Goal: Task Accomplishment & Management: Complete application form

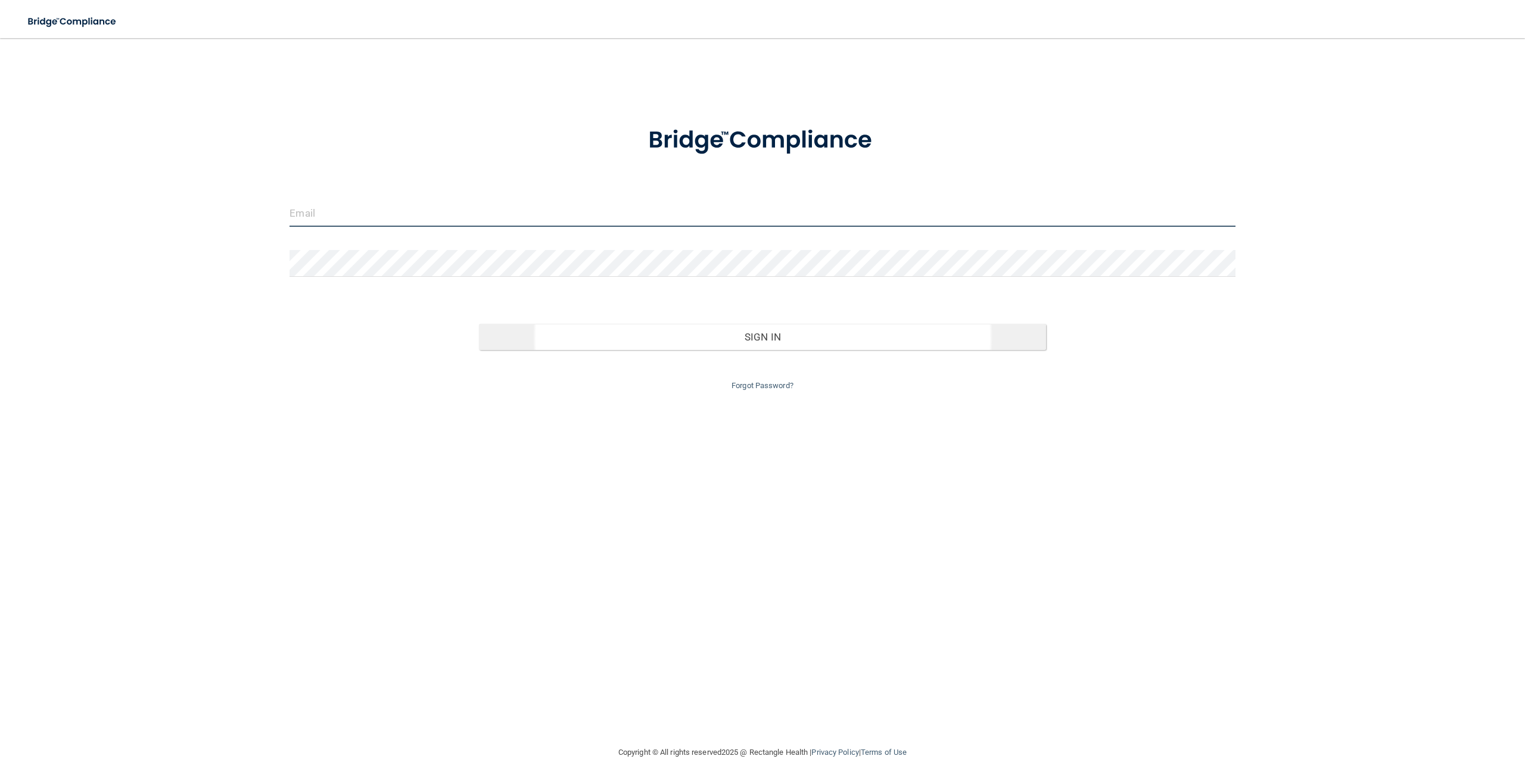
type input "[PERSON_NAME][EMAIL_ADDRESS][DOMAIN_NAME]"
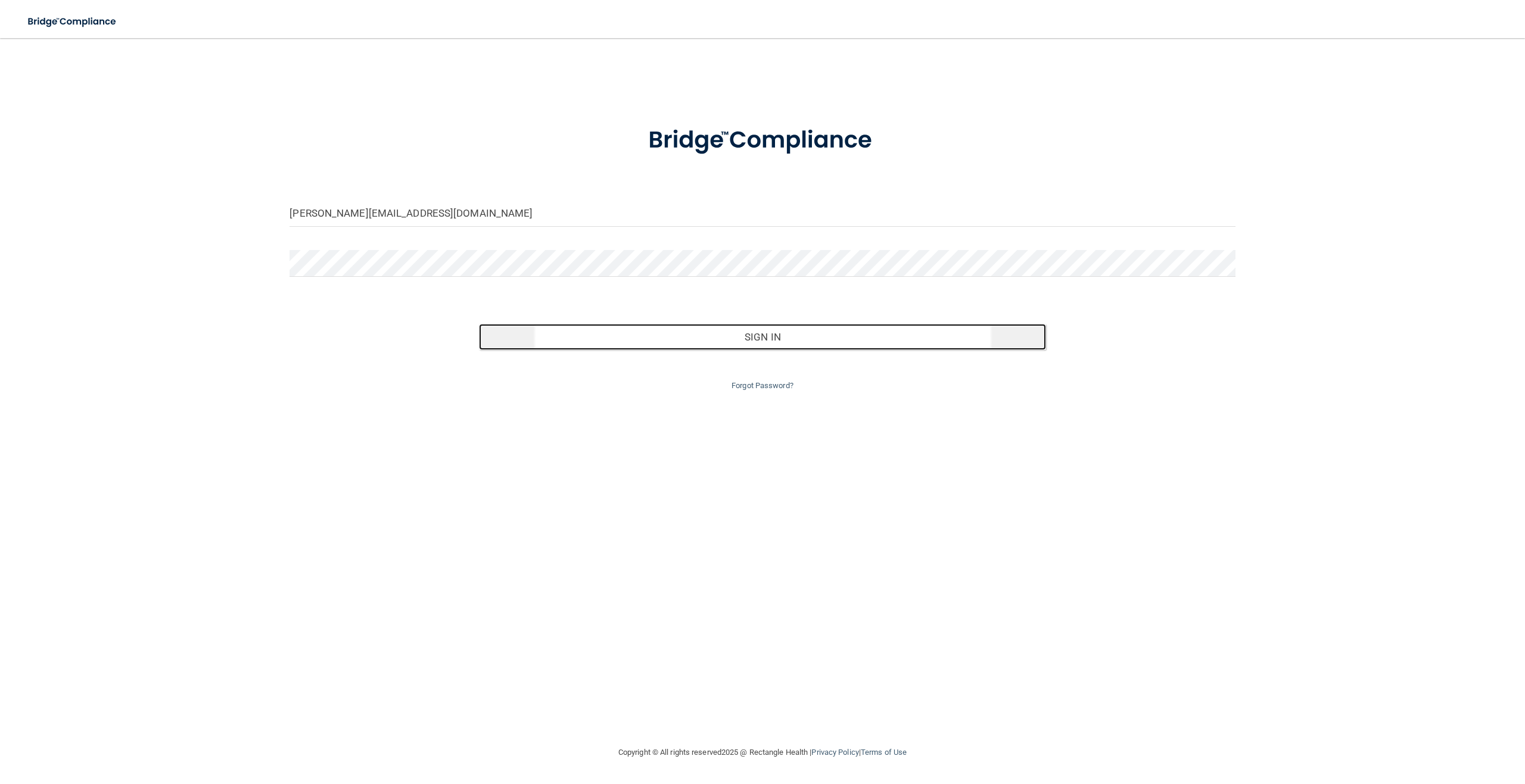
click at [776, 338] on button "Sign In" at bounding box center [762, 337] width 567 height 26
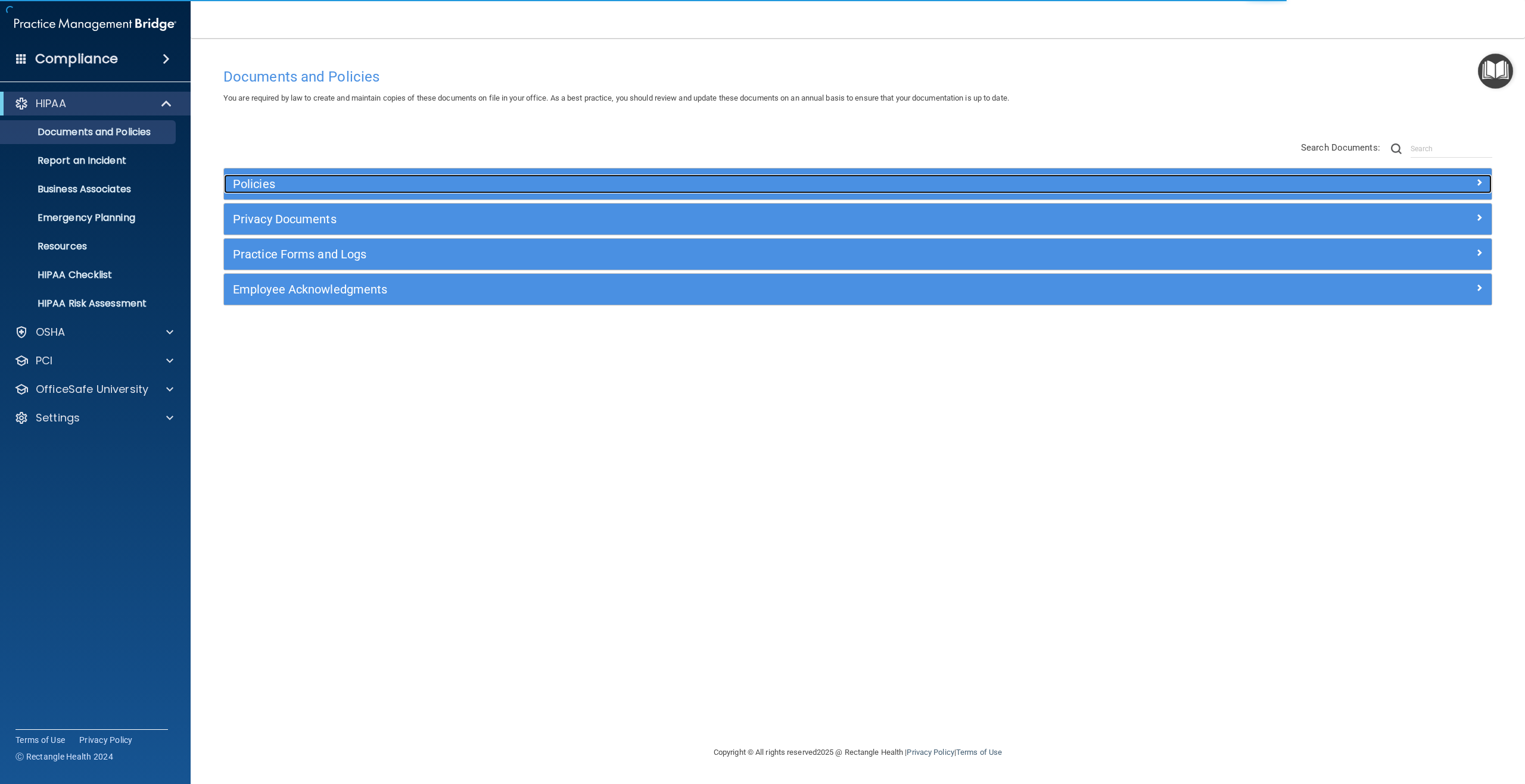
click at [255, 179] on h5 "Policies" at bounding box center [700, 184] width 933 height 13
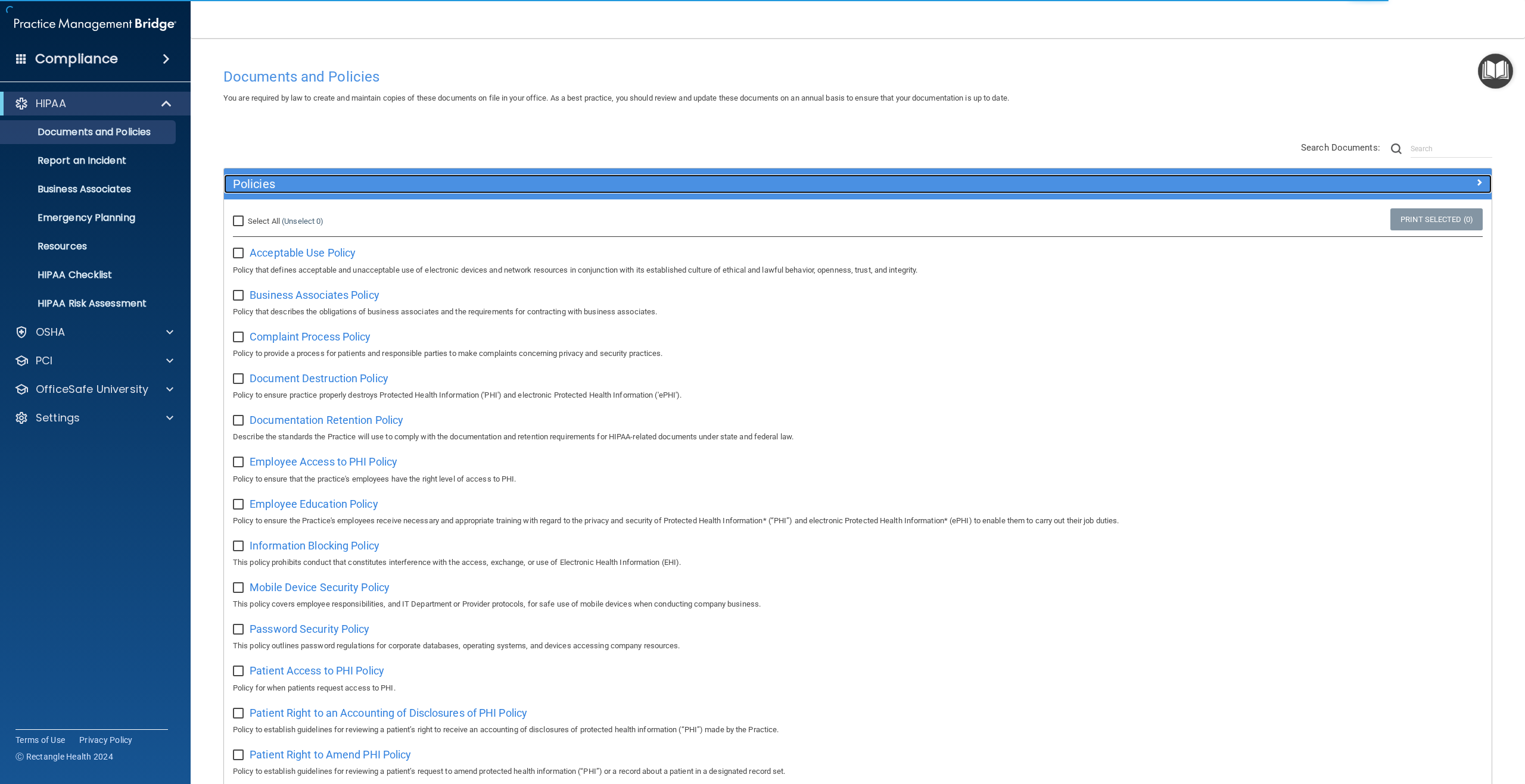
click at [260, 180] on h5 "Policies" at bounding box center [700, 184] width 933 height 13
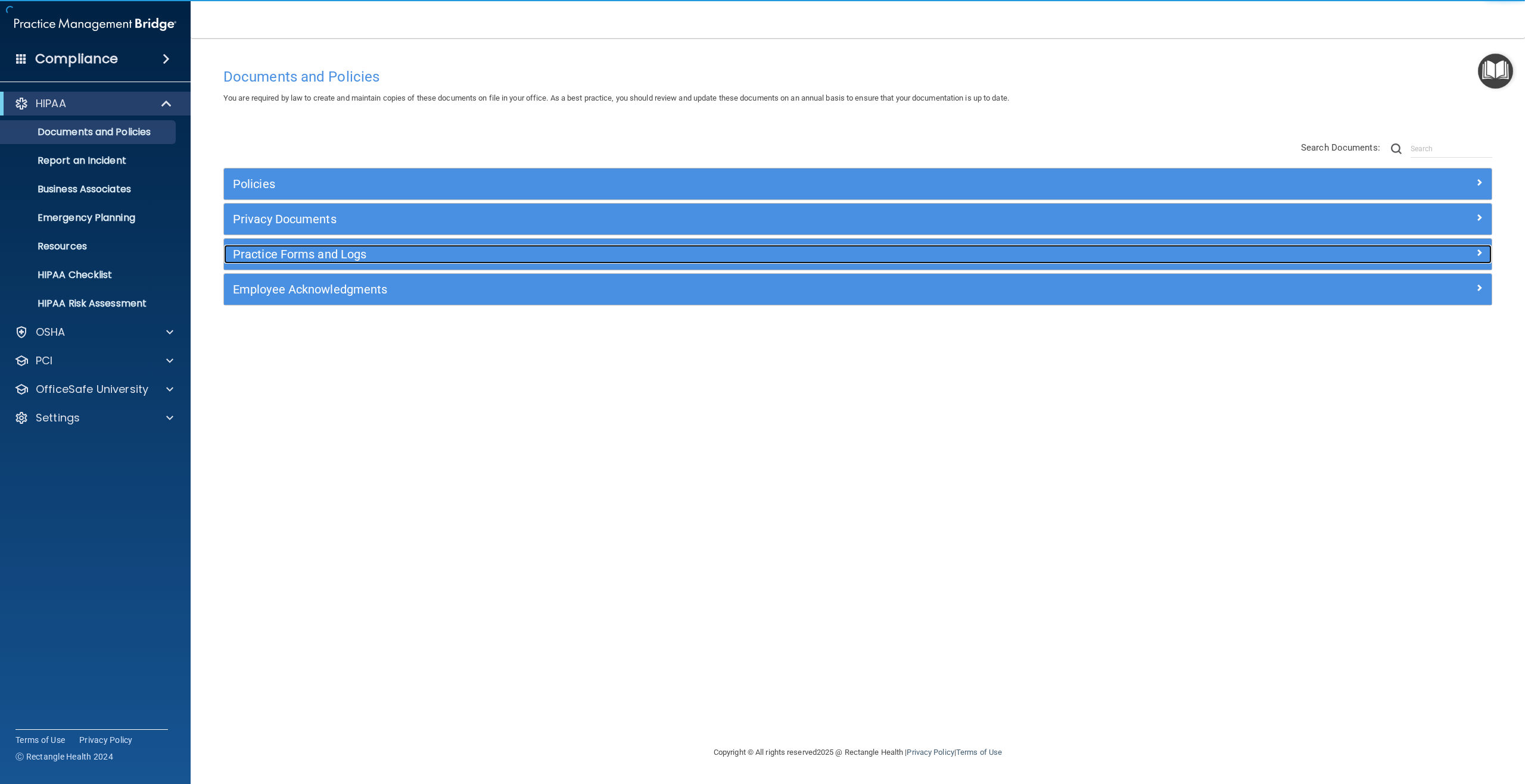
click at [269, 253] on h5 "Practice Forms and Logs" at bounding box center [700, 254] width 933 height 13
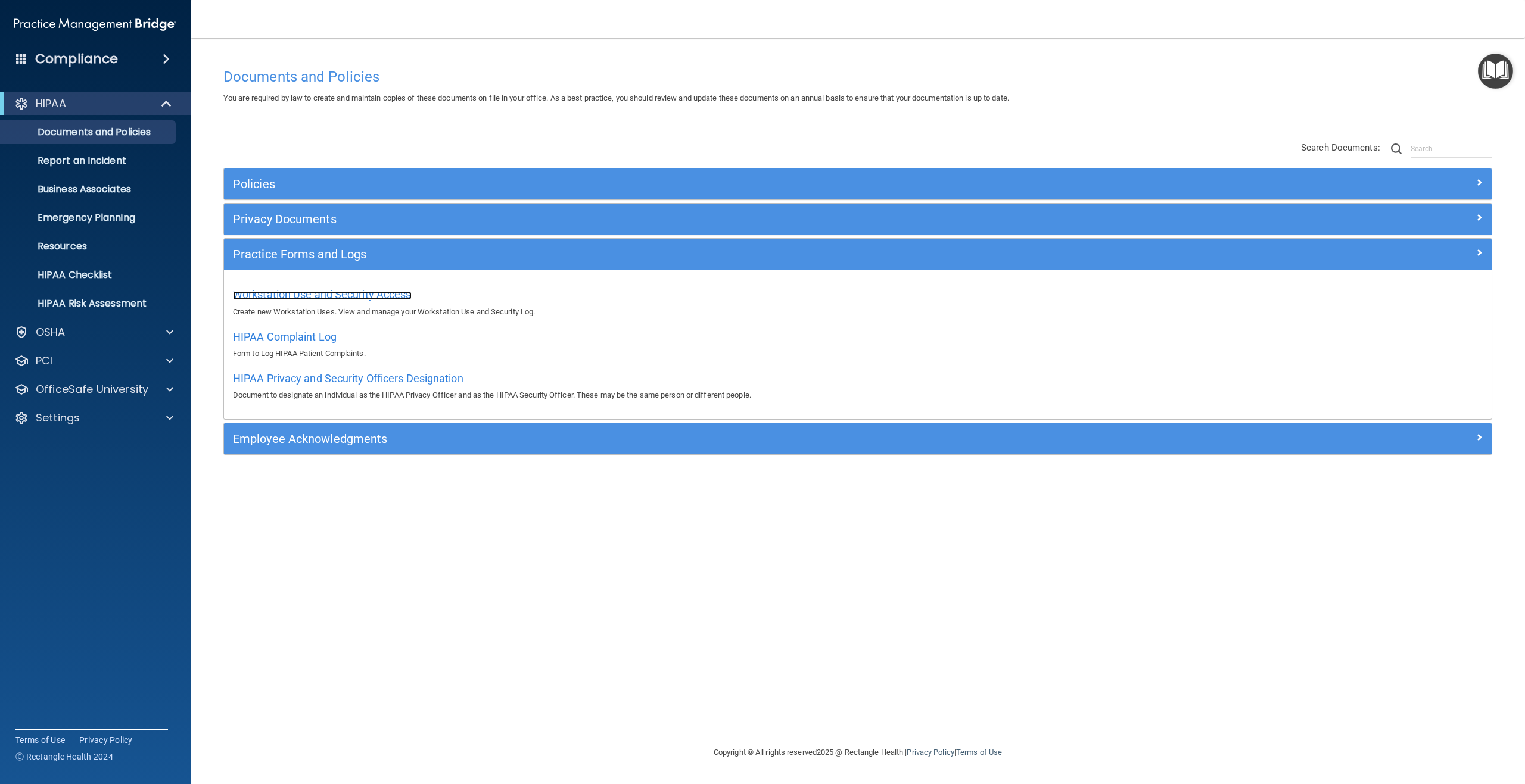
click at [272, 292] on span "Workstation Use and Security Access" at bounding box center [322, 294] width 178 height 12
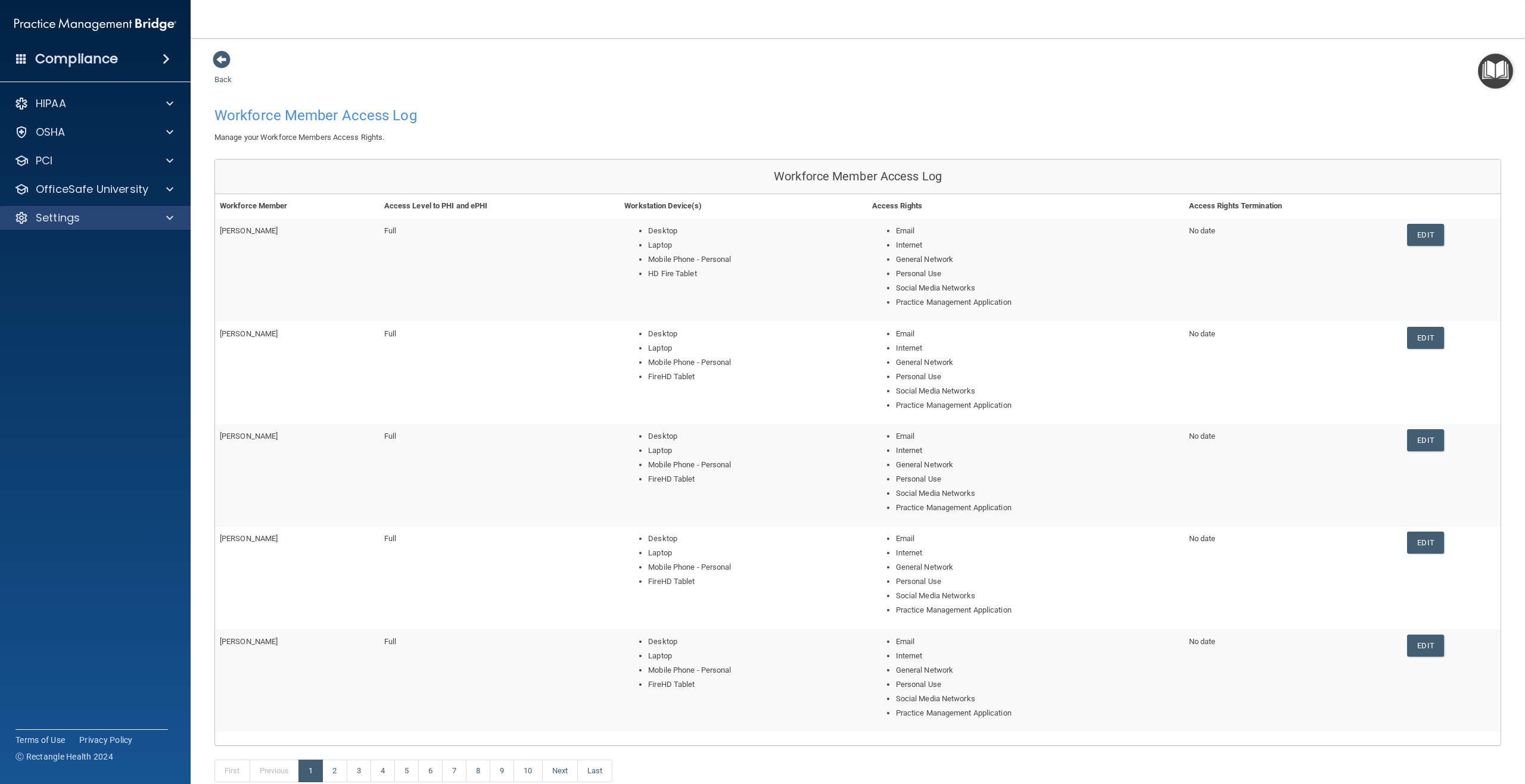
click at [63, 210] on div "Settings" at bounding box center [96, 218] width 192 height 24
click at [66, 221] on p "Settings" at bounding box center [58, 218] width 44 height 15
click at [71, 269] on p "My Users" at bounding box center [89, 275] width 162 height 12
select select "20"
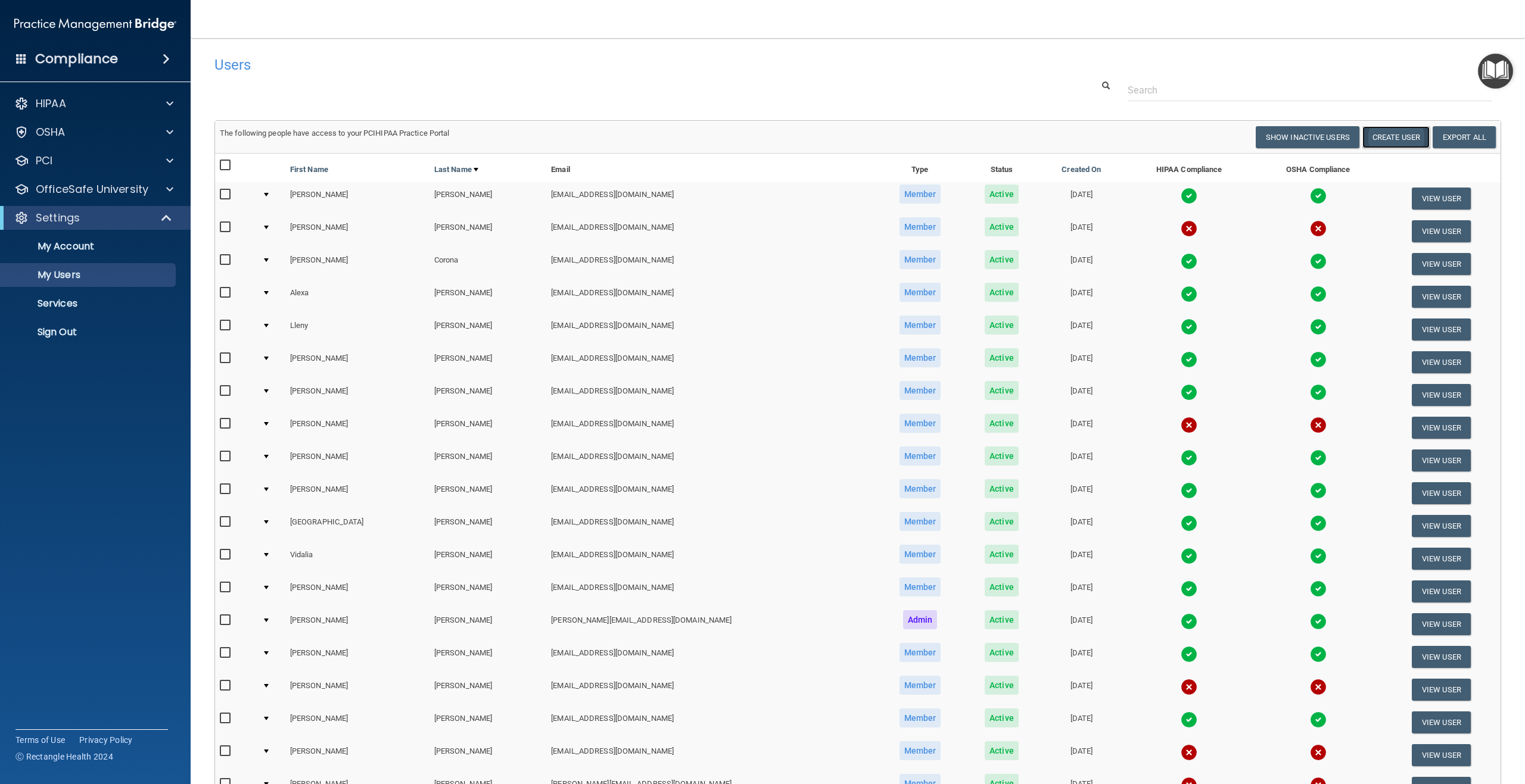
click at [1373, 137] on button "Create User" at bounding box center [1396, 137] width 67 height 22
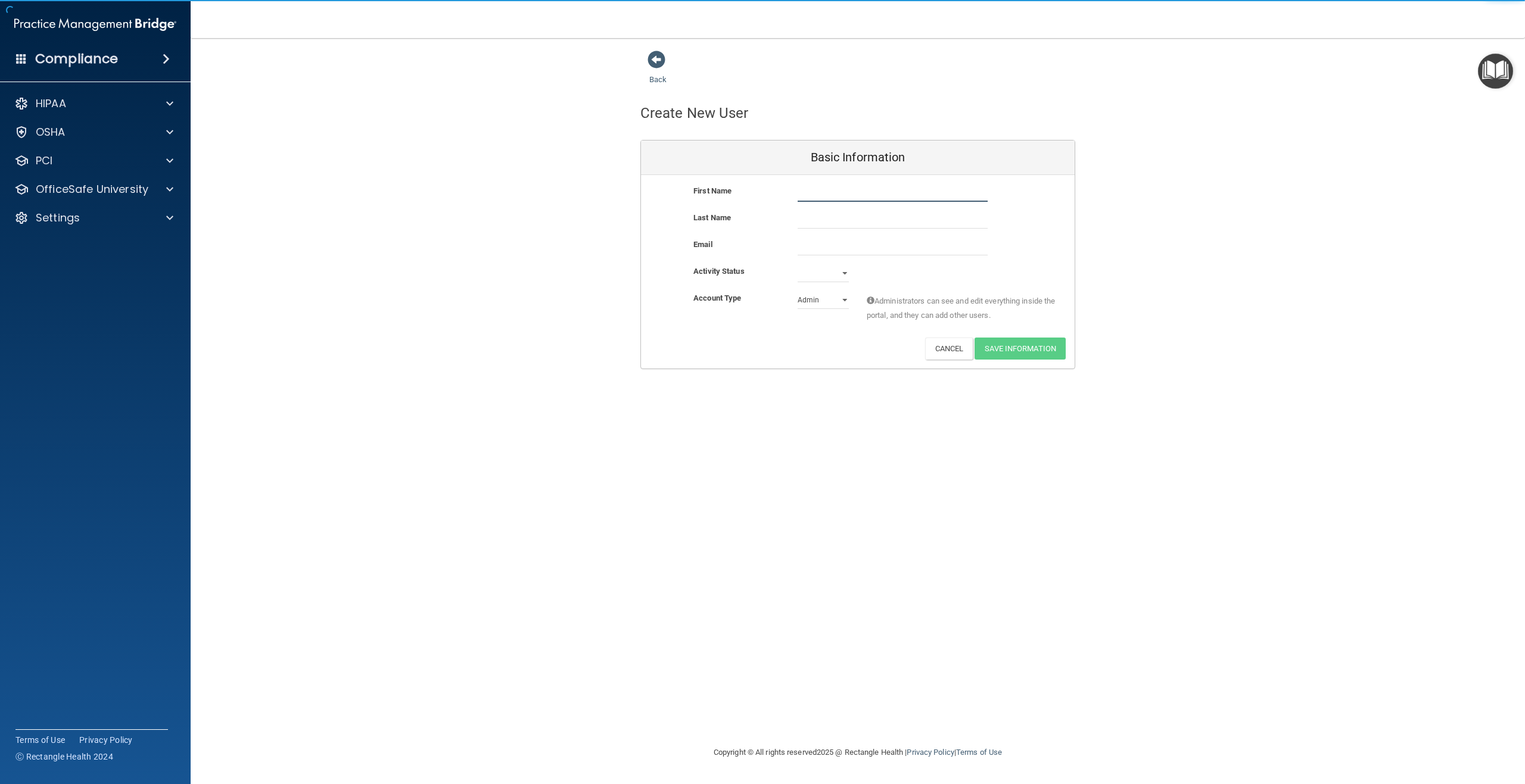
click at [822, 193] on input "text" at bounding box center [893, 193] width 190 height 18
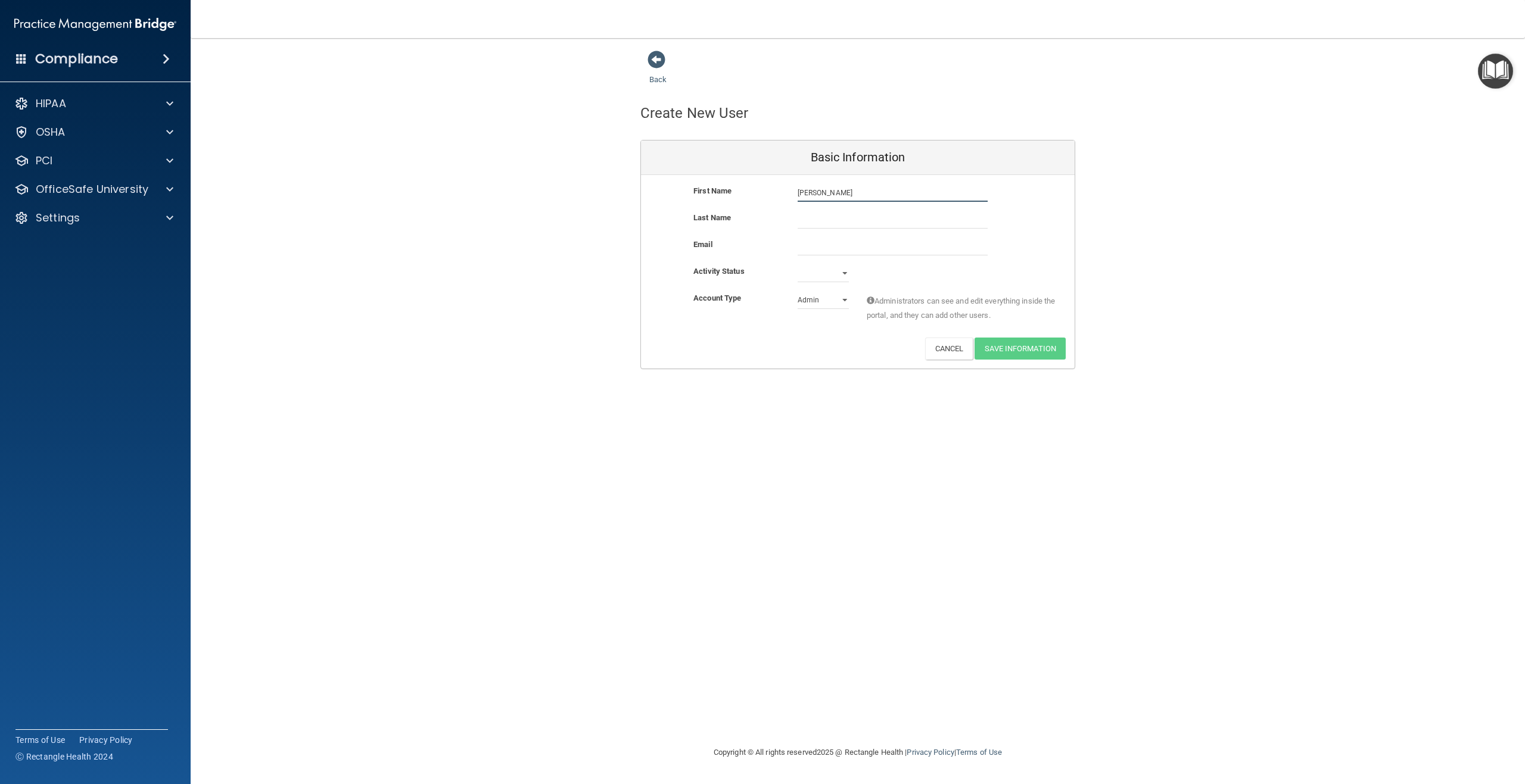
type input "[PERSON_NAME]"
click at [839, 250] on input "email" at bounding box center [893, 246] width 190 height 18
paste input "[DOMAIN_NAME][EMAIL_ADDRESS][DOMAIN_NAME]"
type input "[DOMAIN_NAME][EMAIL_ADDRESS][DOMAIN_NAME]"
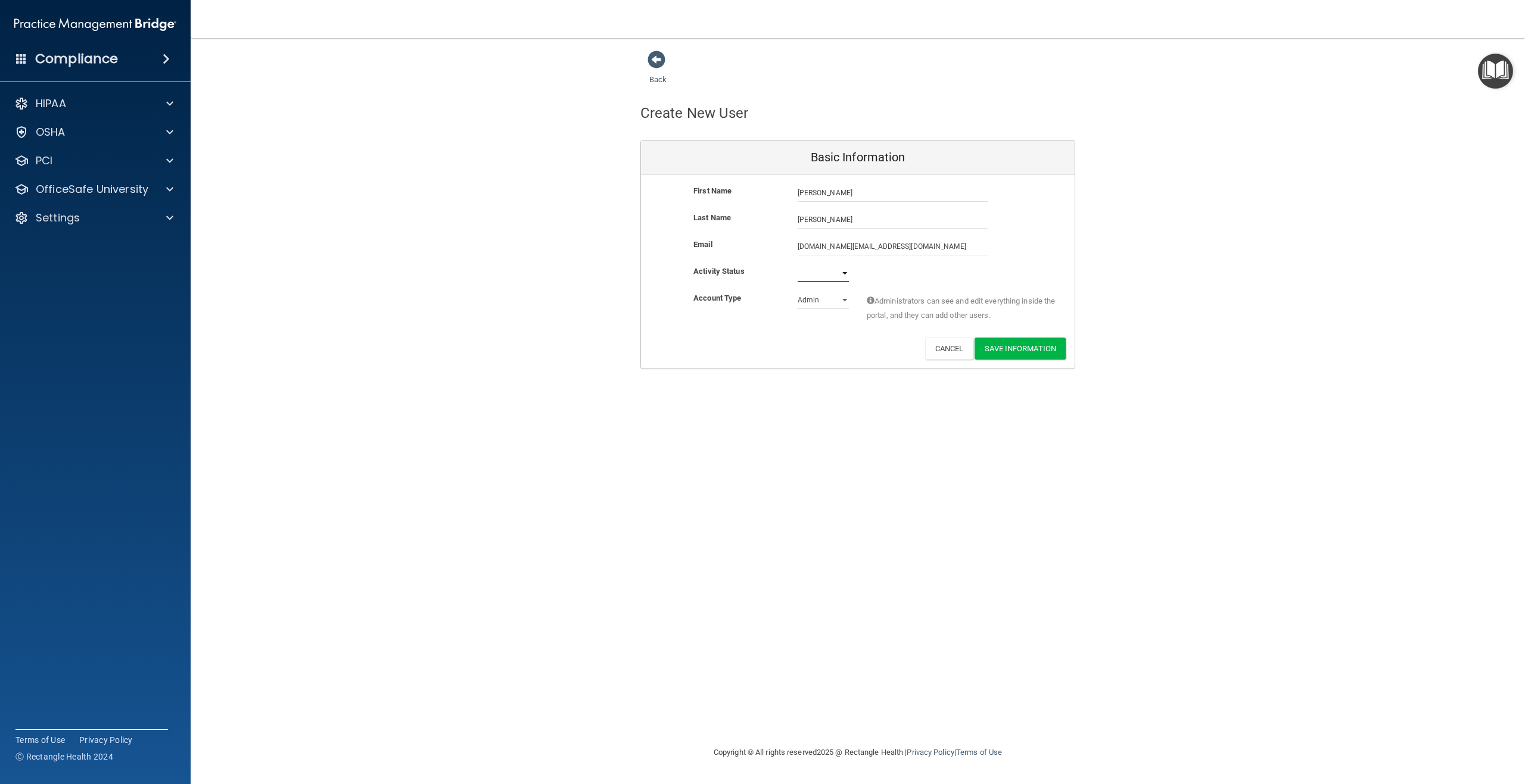
click at [826, 272] on select "Active Inactive" at bounding box center [823, 273] width 51 height 18
select select "active"
click at [798, 264] on select "Active Inactive" at bounding box center [823, 273] width 51 height 18
click at [813, 297] on select "Admin Member" at bounding box center [823, 300] width 51 height 18
select select "practice_member"
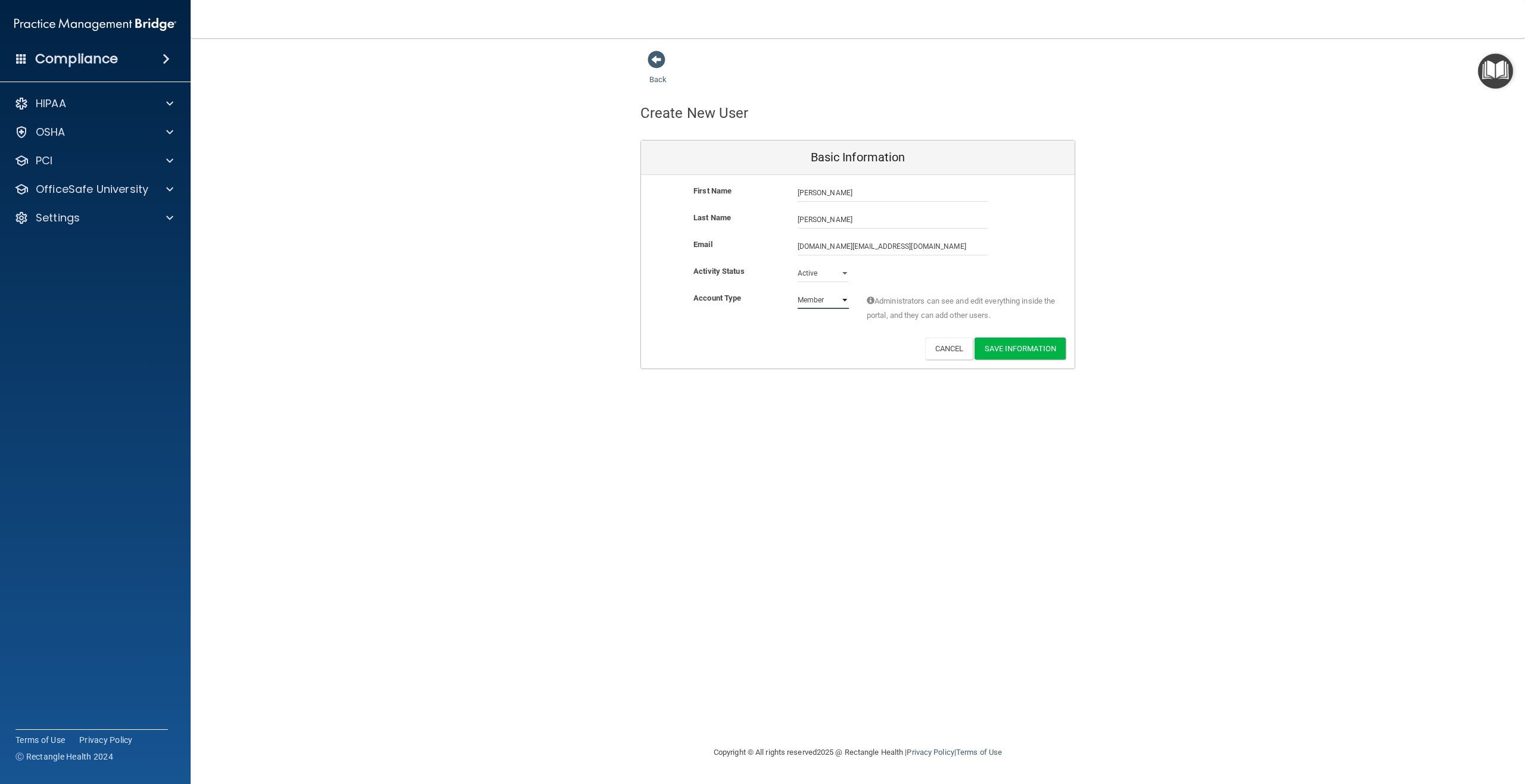
click at [798, 292] on select "Admin Member" at bounding box center [823, 300] width 51 height 18
click at [1026, 352] on button "Save Information" at bounding box center [1020, 349] width 91 height 22
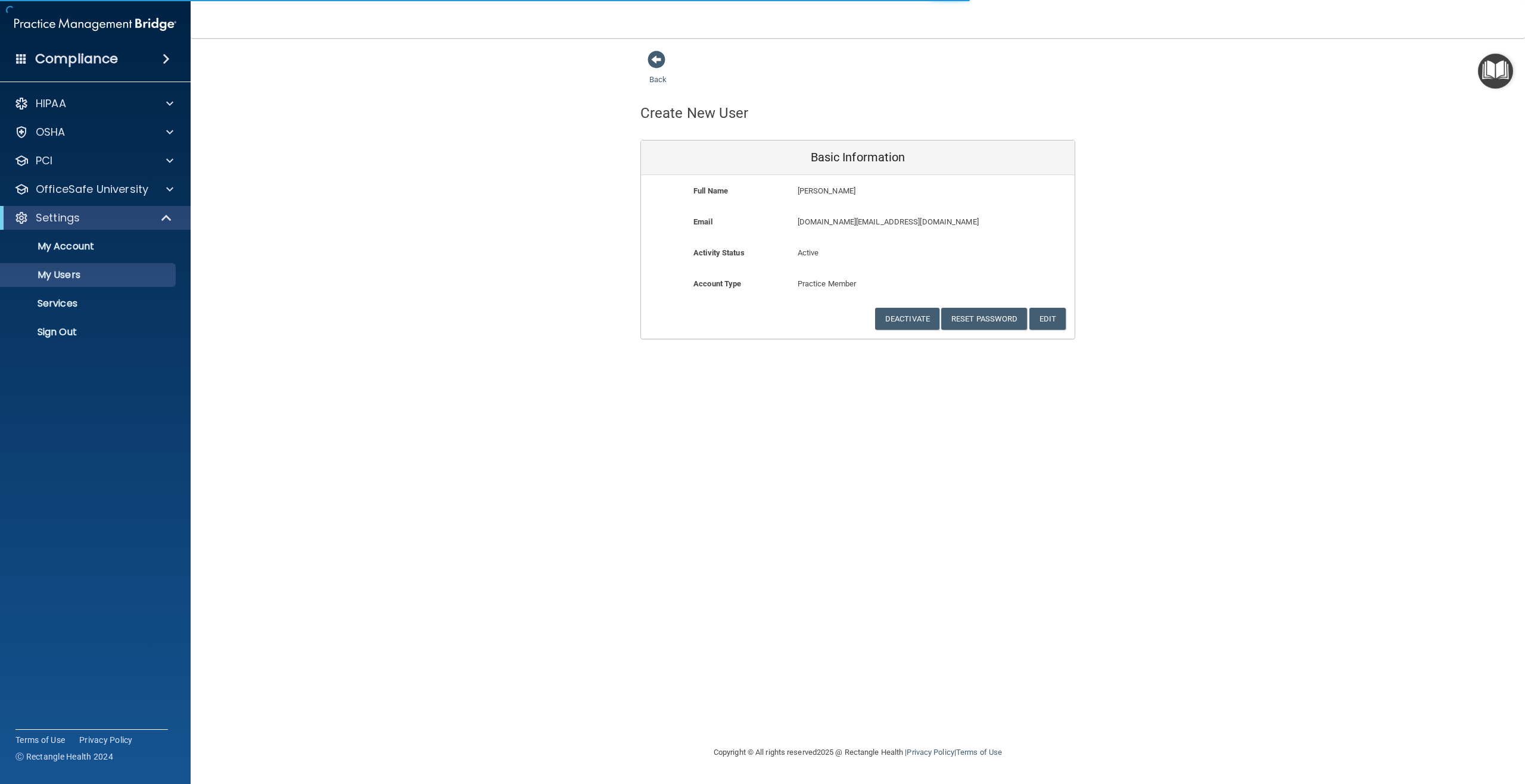
select select "20"
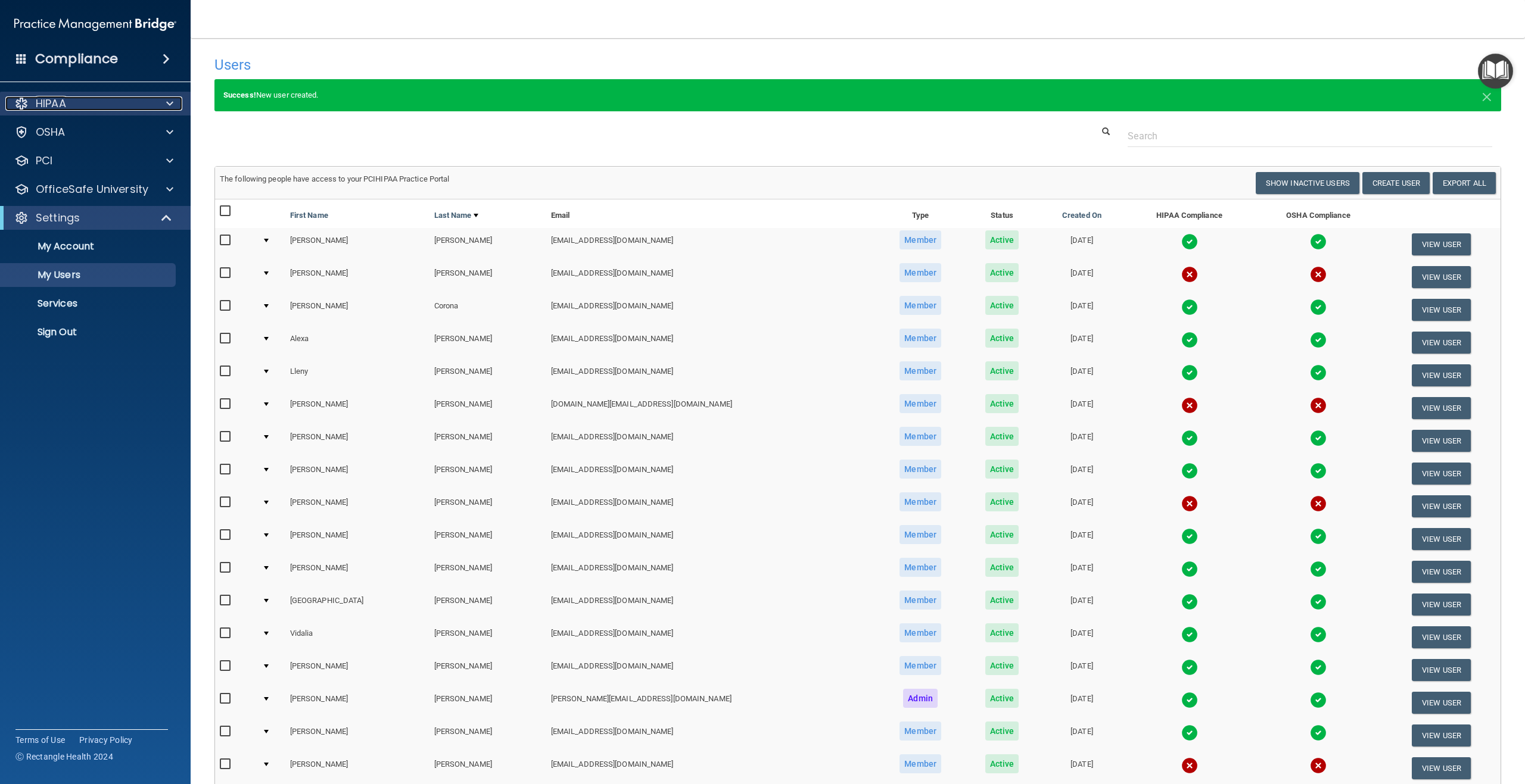
click at [52, 103] on p "HIPAA" at bounding box center [51, 104] width 31 height 15
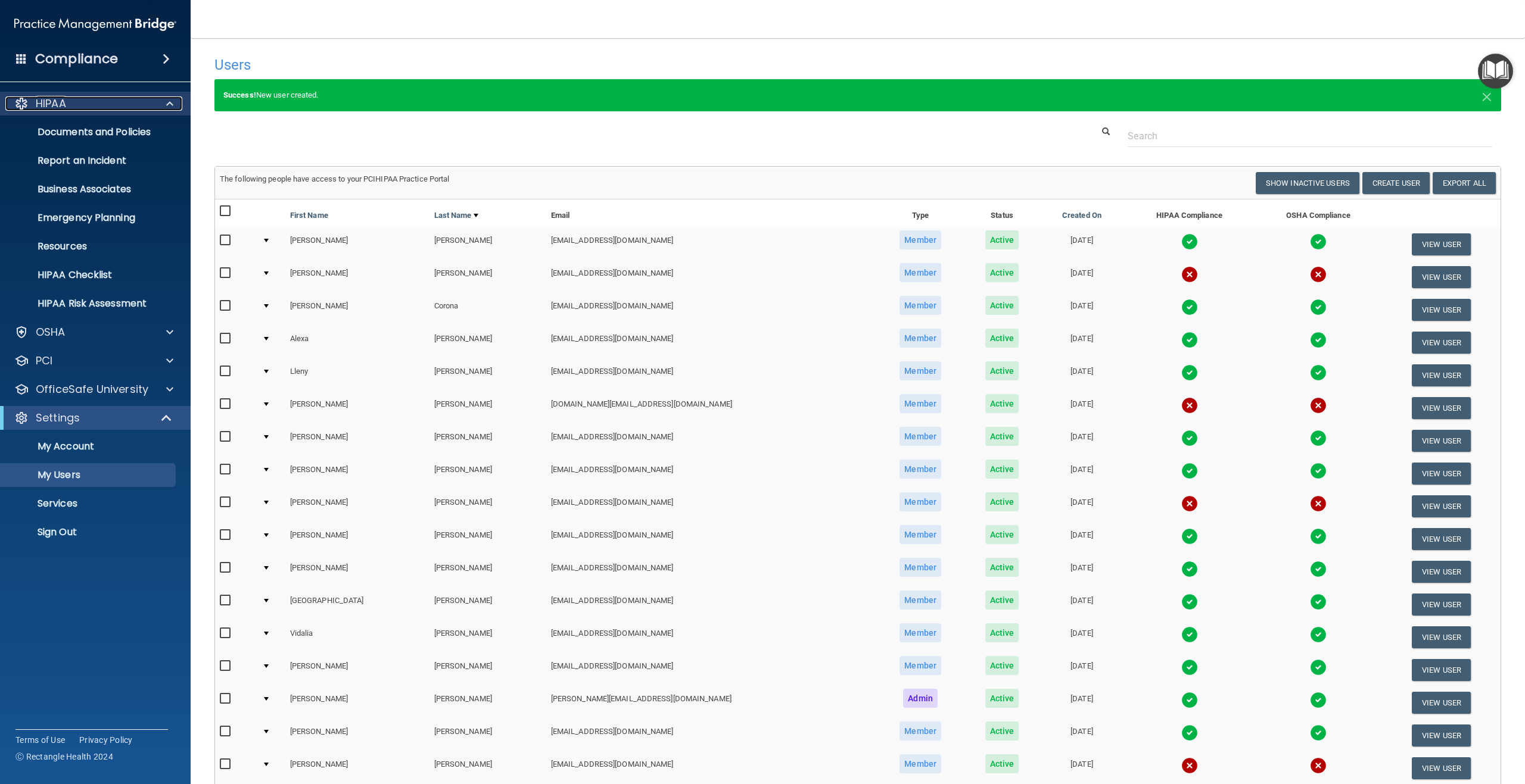
click at [57, 106] on p "HIPAA" at bounding box center [51, 104] width 31 height 15
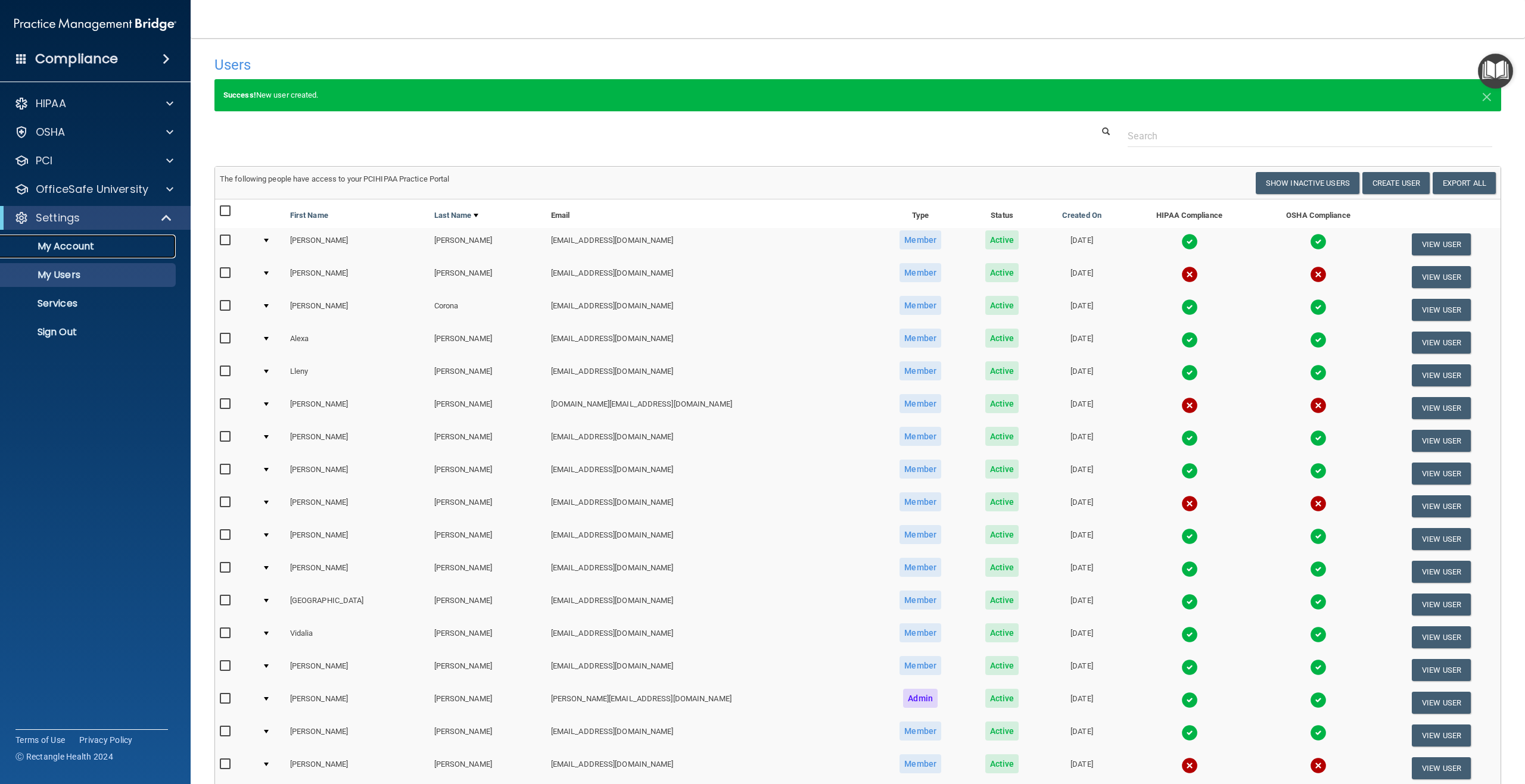
click at [58, 248] on p "My Account" at bounding box center [89, 246] width 162 height 12
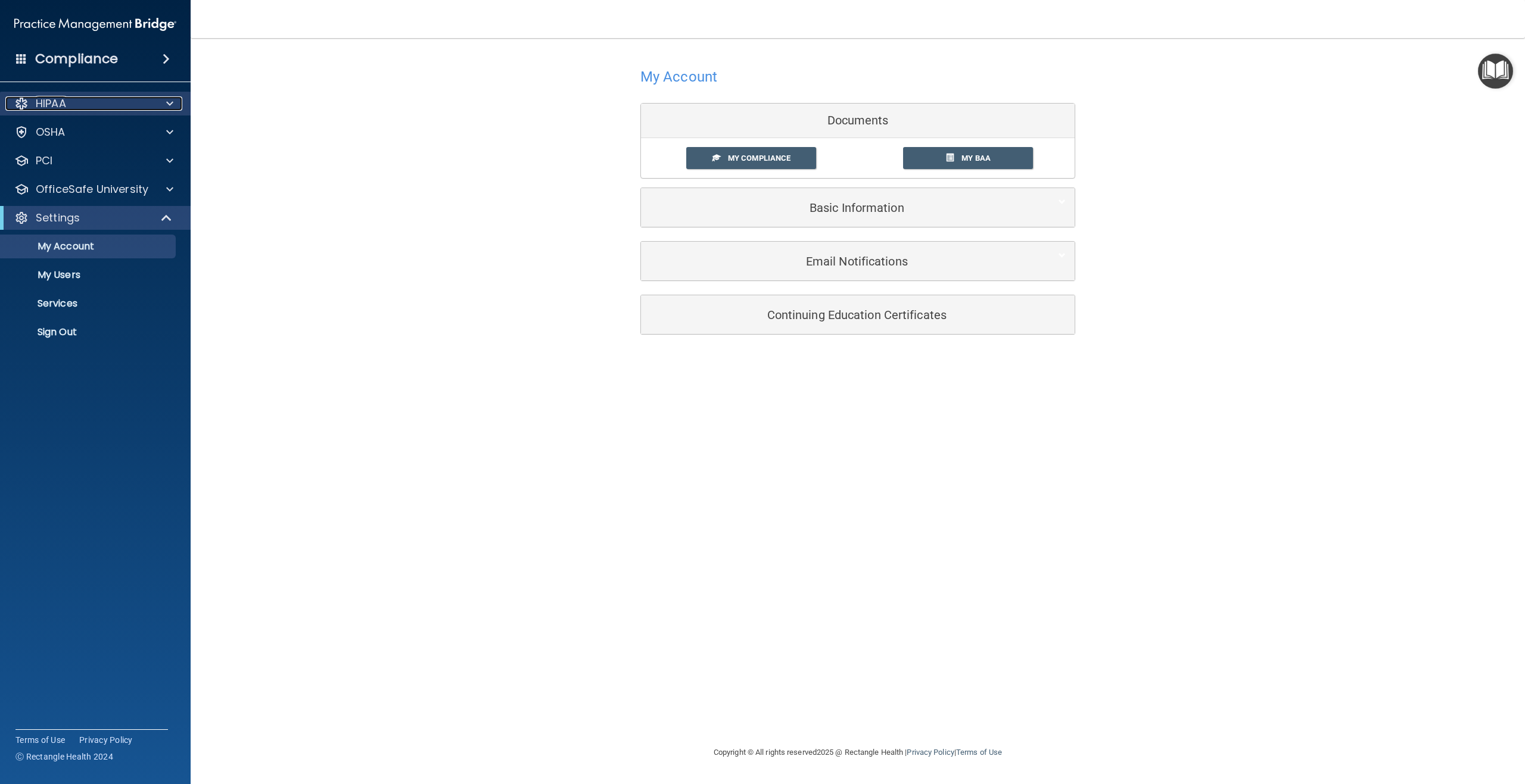
click at [58, 104] on p "HIPAA" at bounding box center [51, 104] width 31 height 15
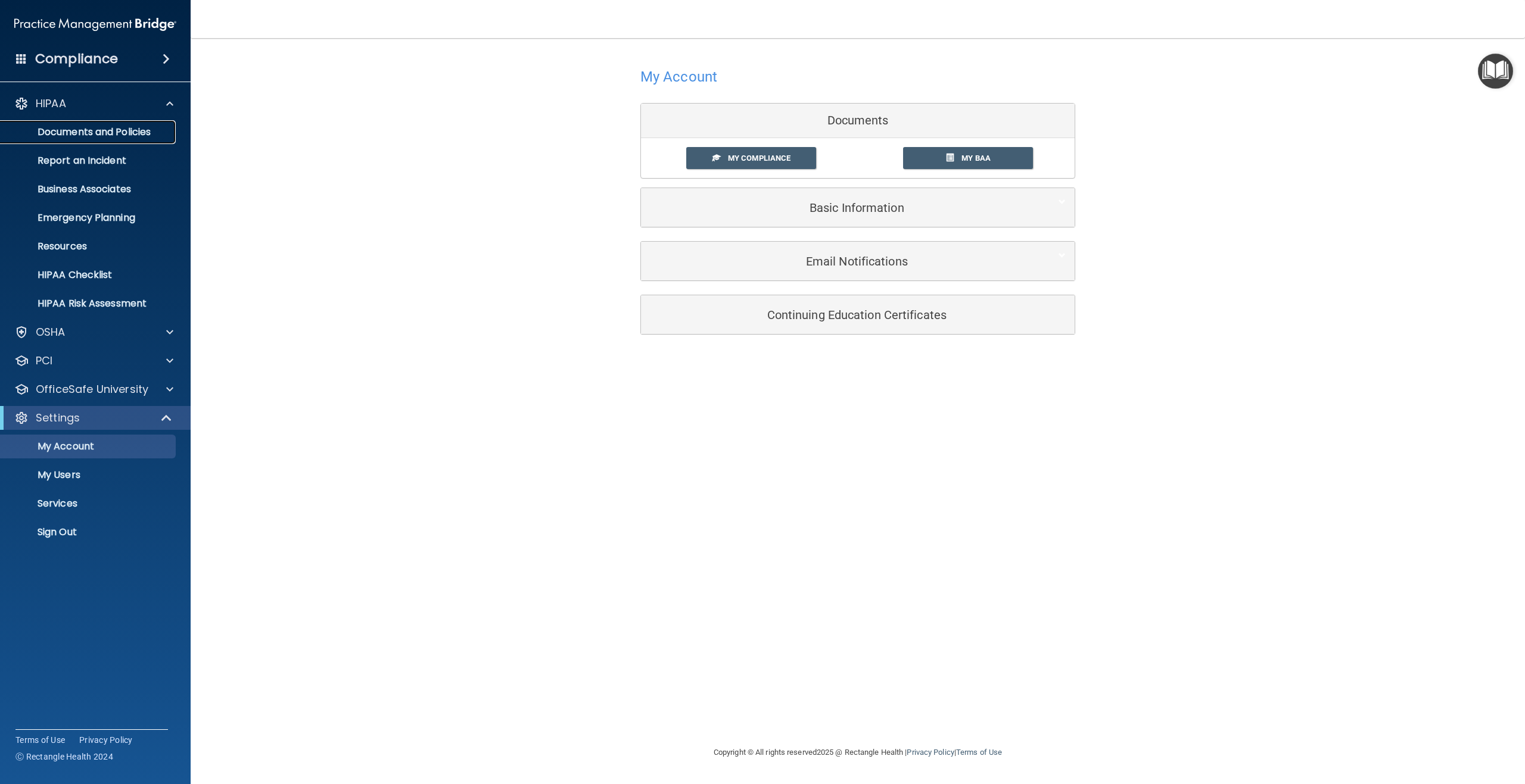
click at [59, 131] on p "Documents and Policies" at bounding box center [89, 132] width 162 height 12
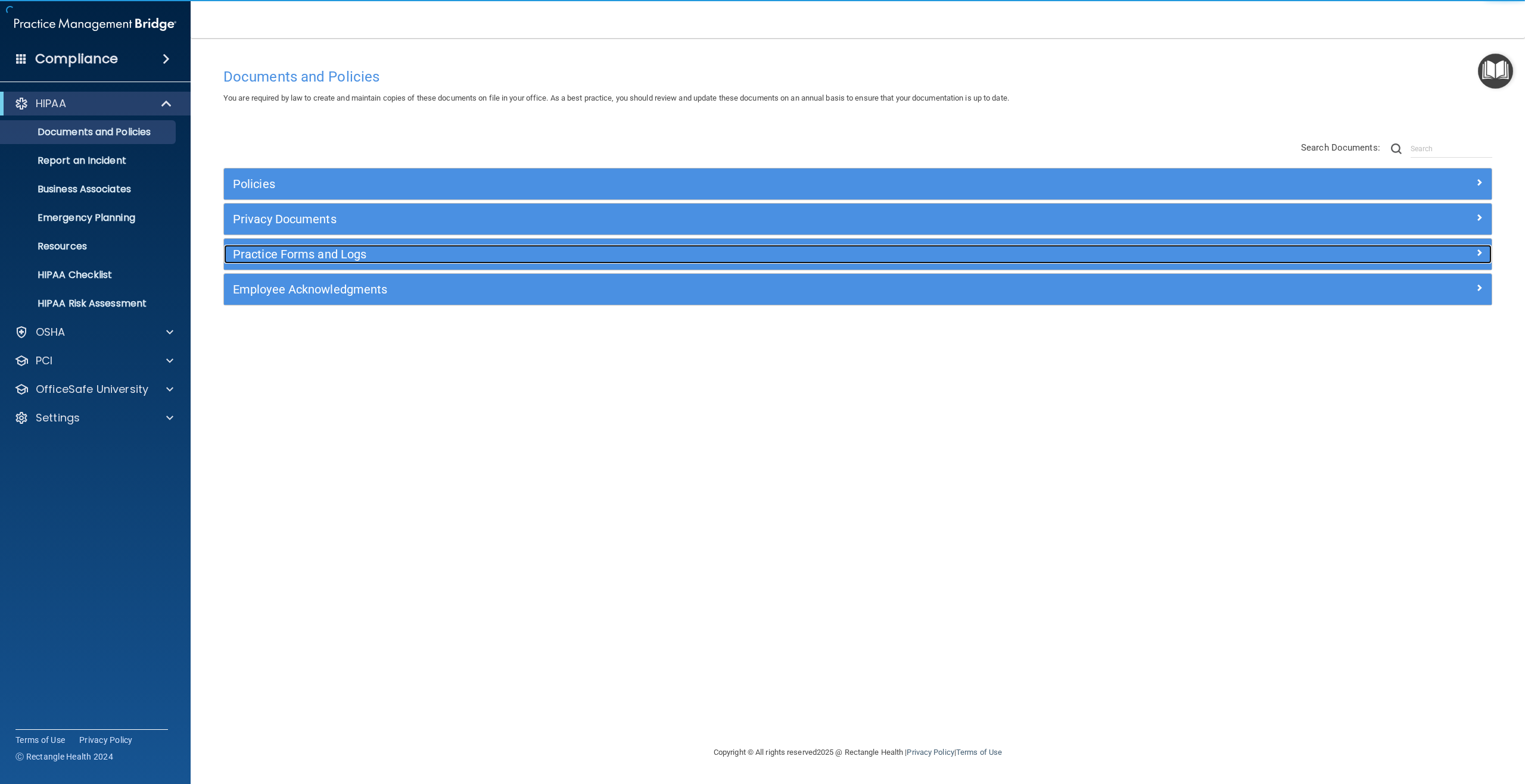
click at [249, 253] on h5 "Practice Forms and Logs" at bounding box center [700, 254] width 933 height 13
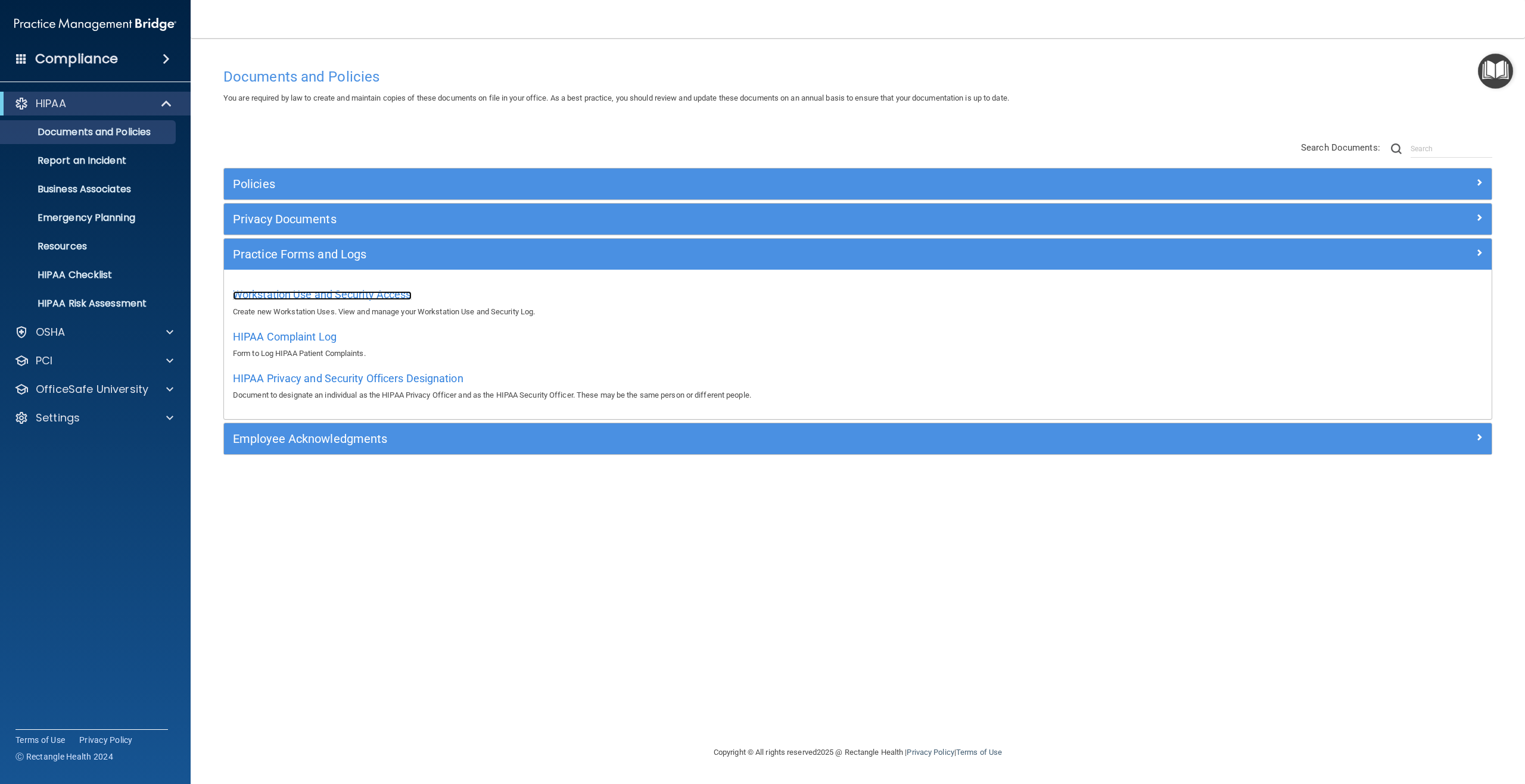
click at [281, 291] on span "Workstation Use and Security Access" at bounding box center [322, 294] width 178 height 12
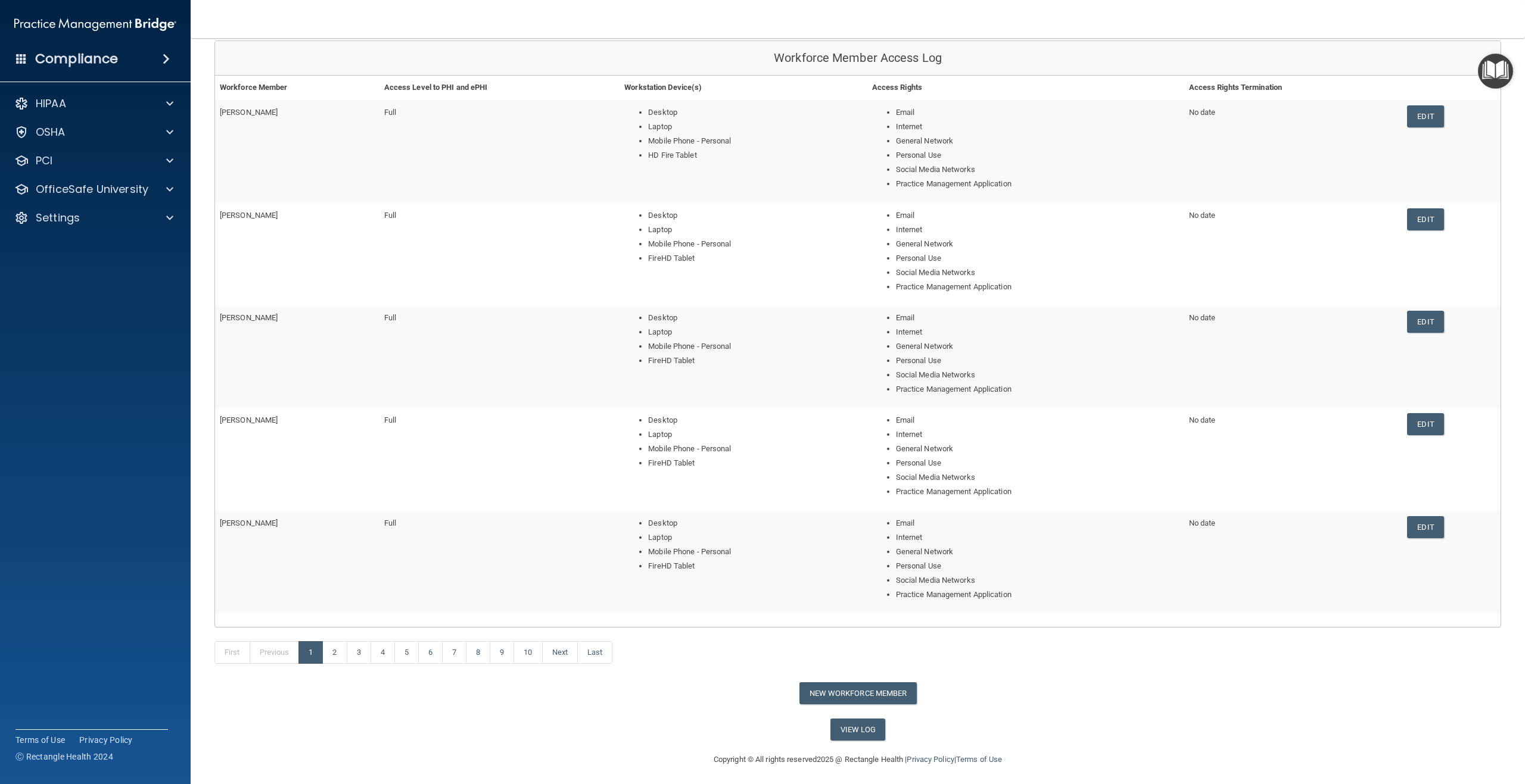
scroll to position [123, 0]
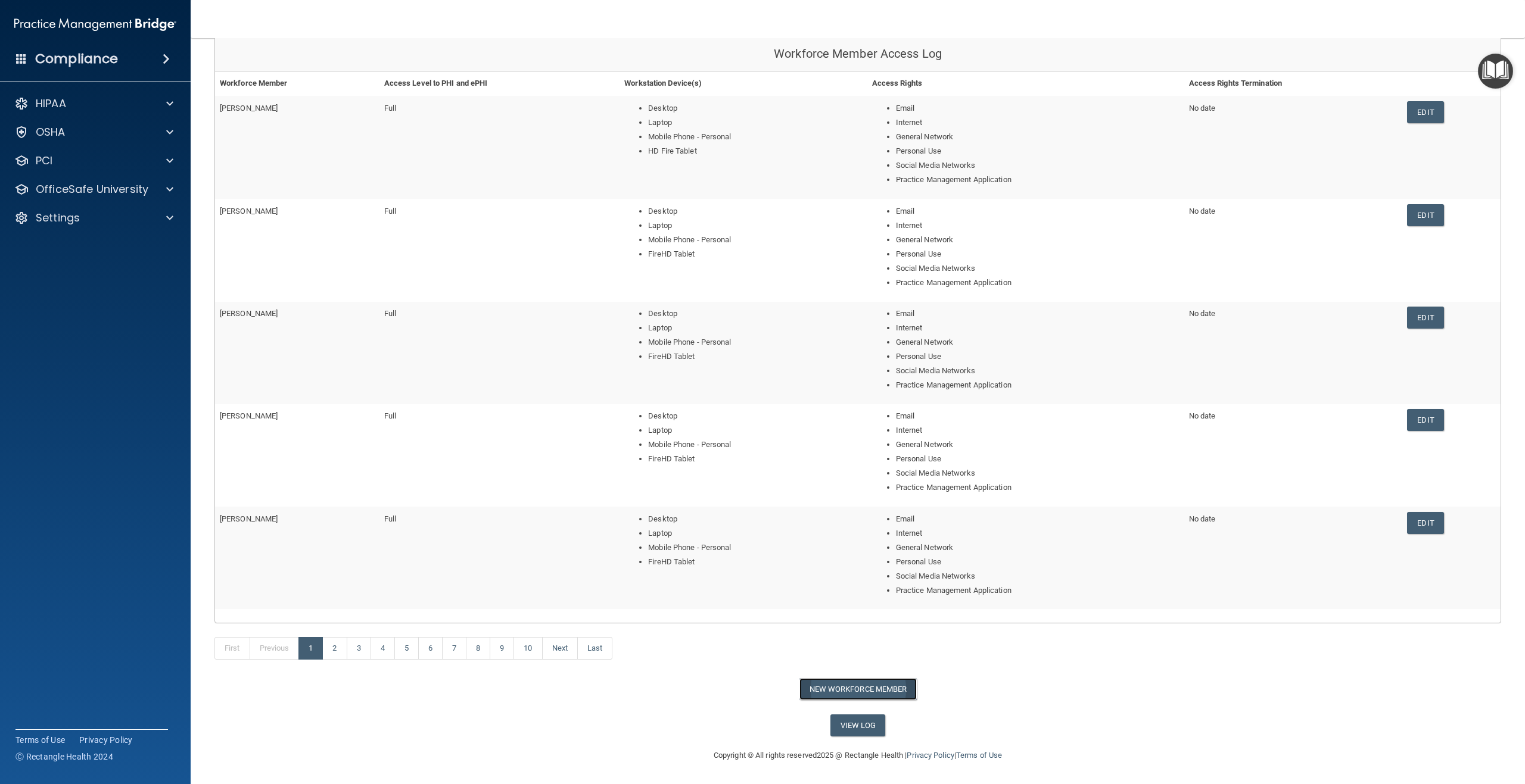
click at [848, 689] on button "New Workforce Member" at bounding box center [858, 689] width 118 height 22
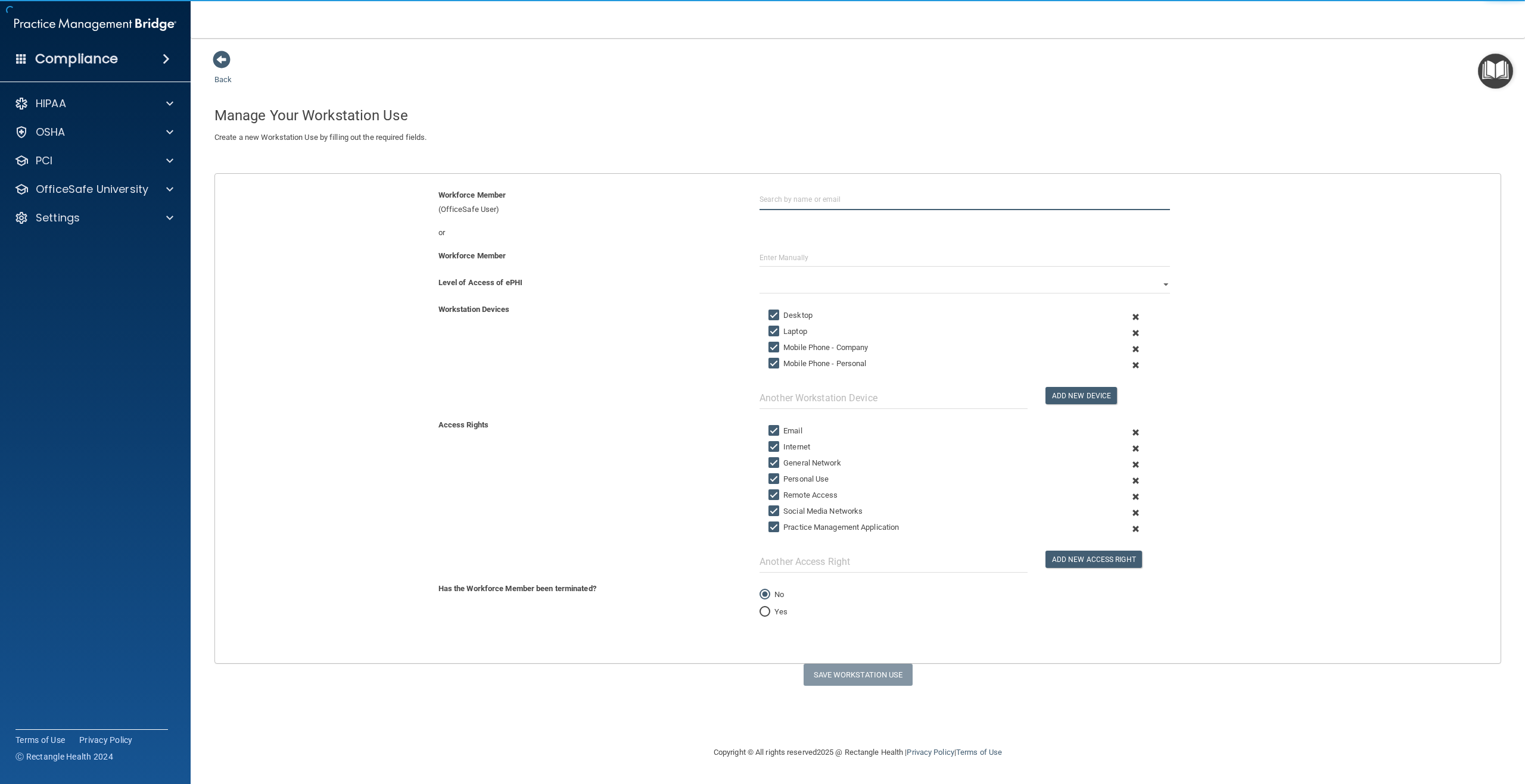
click at [790, 196] on input "text" at bounding box center [964, 199] width 410 height 22
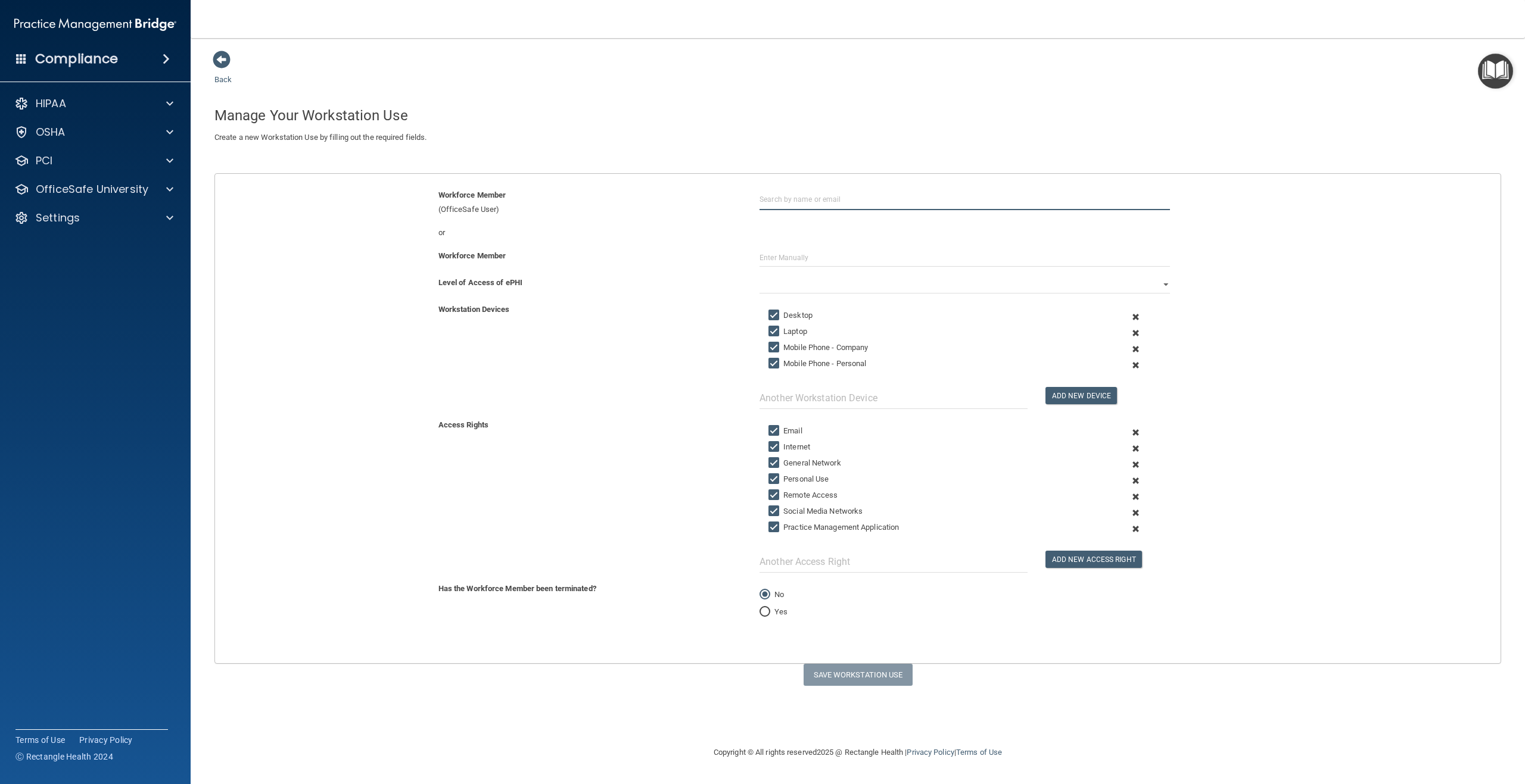
click at [790, 201] on input "text" at bounding box center [964, 199] width 410 height 22
click at [785, 259] on input "text" at bounding box center [964, 258] width 410 height 18
click at [787, 199] on input "text" at bounding box center [964, 199] width 410 height 22
paste input "[DOMAIN_NAME][EMAIL_ADDRESS][DOMAIN_NAME]"
click at [829, 232] on div "[PERSON_NAME]" at bounding box center [903, 229] width 257 height 10
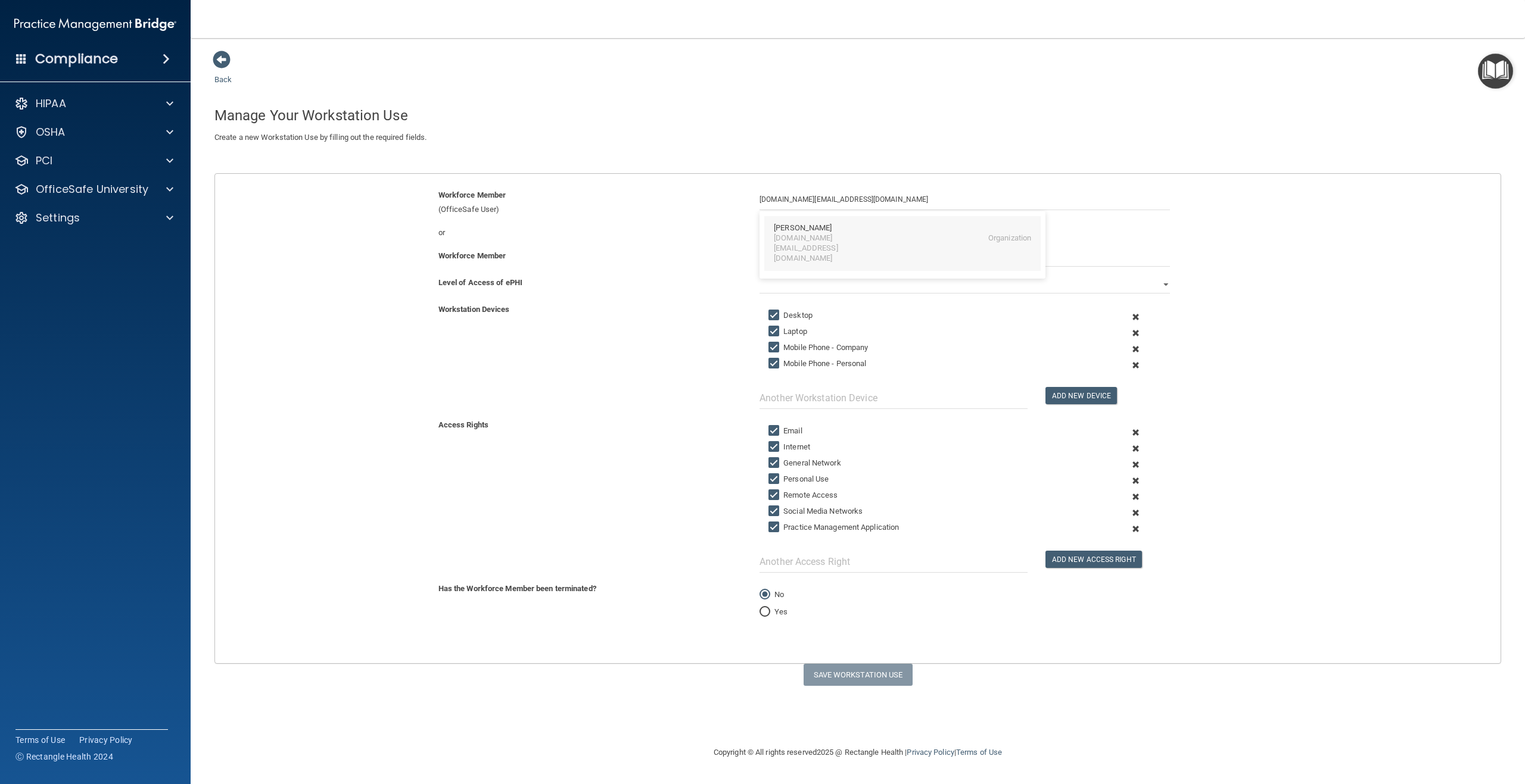
type input "[PERSON_NAME]"
click at [848, 400] on input "text" at bounding box center [893, 398] width 268 height 22
type input "HD Fire Tablet"
click at [1057, 394] on button "Add New Device" at bounding box center [1081, 396] width 72 height 18
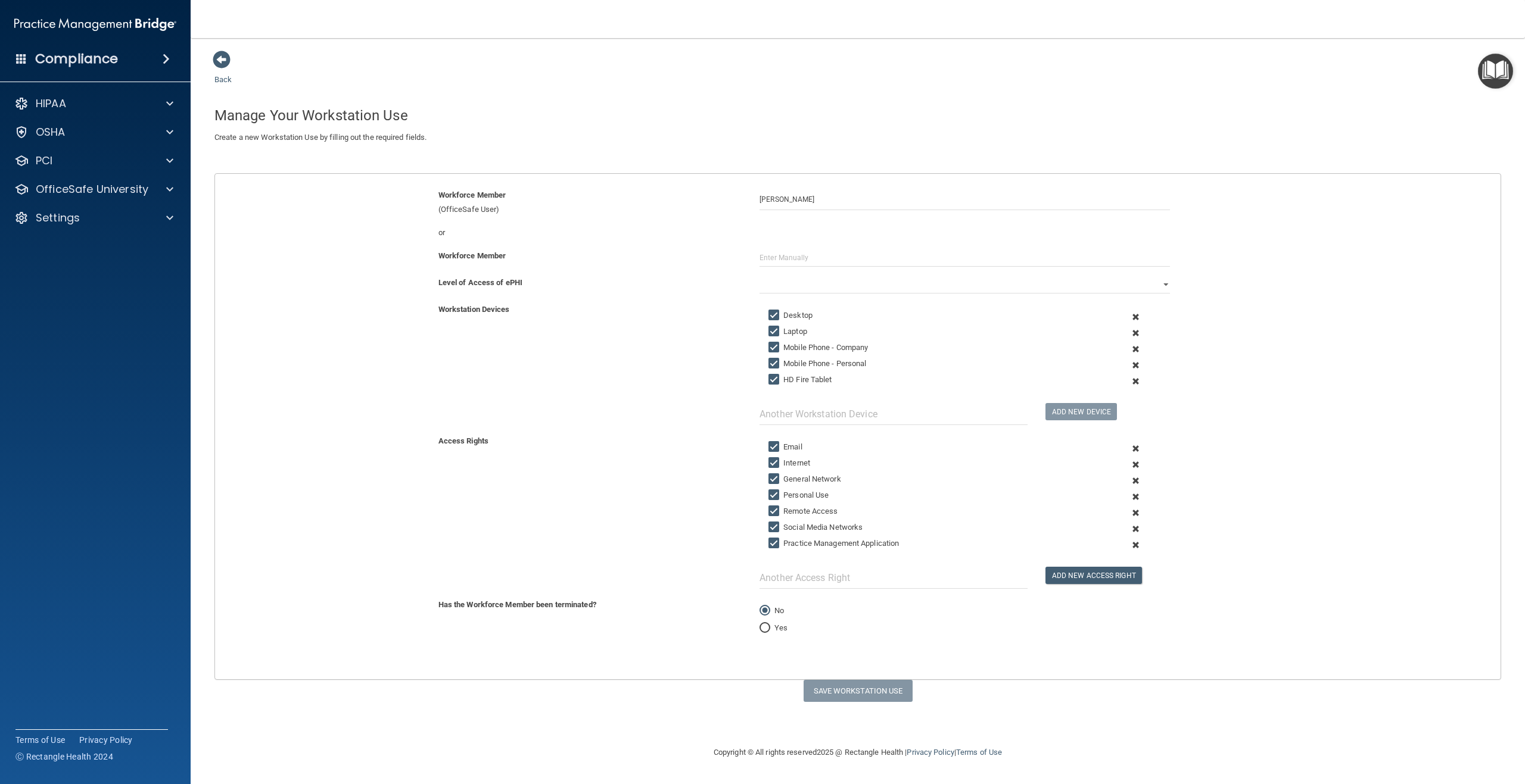
click at [771, 346] on input "Mobile Phone - Company" at bounding box center [775, 347] width 14 height 9
checkbox input "false"
click at [773, 510] on input "Remote Access" at bounding box center [775, 511] width 14 height 9
checkbox input "false"
click at [836, 260] on input "text" at bounding box center [964, 258] width 410 height 18
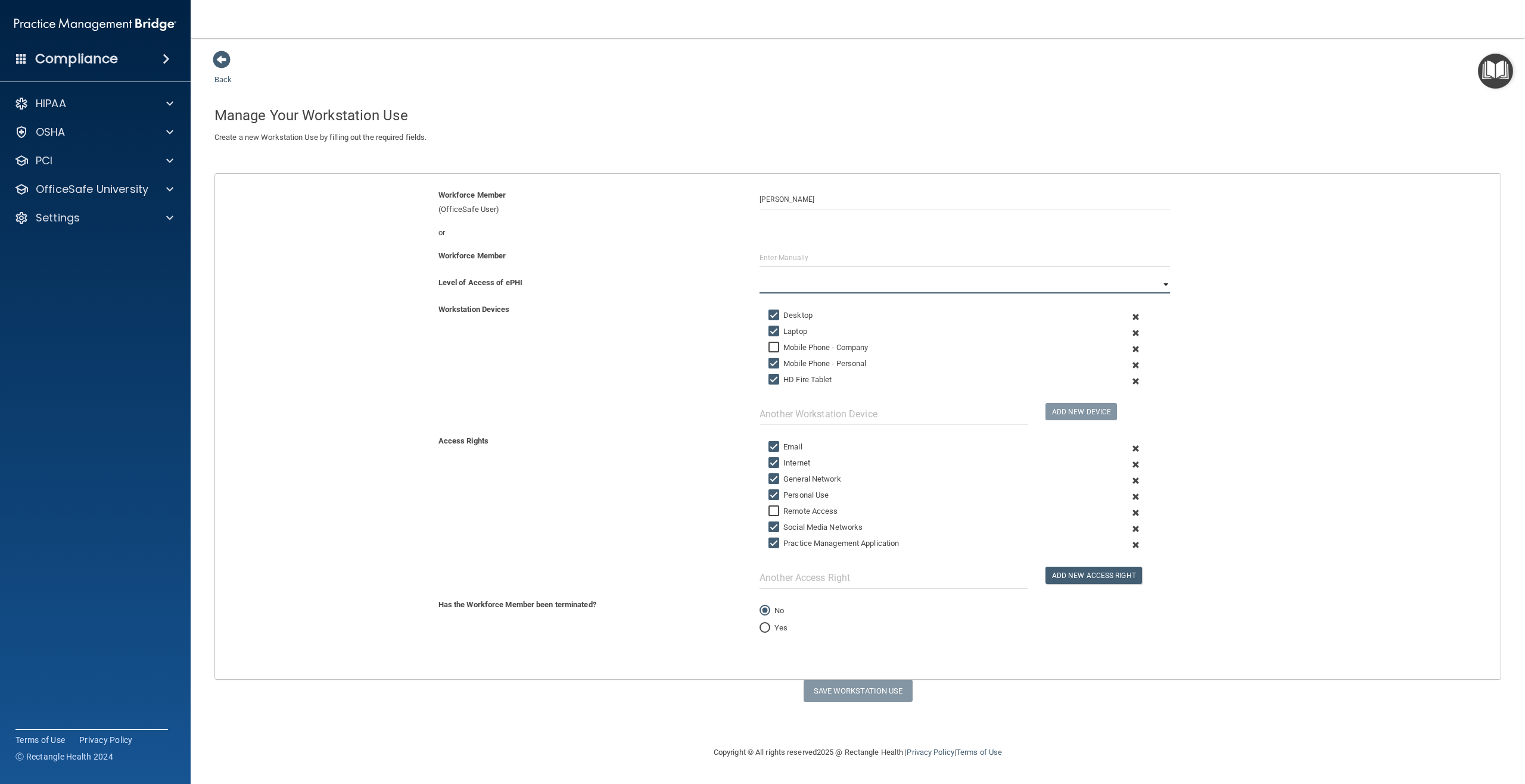
click at [826, 286] on select "Full Limited None" at bounding box center [964, 284] width 410 height 18
click at [760, 275] on select "Full Limited None" at bounding box center [964, 284] width 410 height 18
click at [858, 690] on button "Save Workstation Use" at bounding box center [858, 691] width 109 height 22
select select "? string:Full ?"
